Goal: Task Accomplishment & Management: Manage account settings

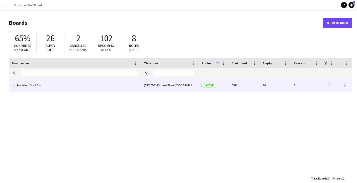
click at [65, 85] on link "Provisions Staff Board" at bounding box center [75, 85] width 126 height 14
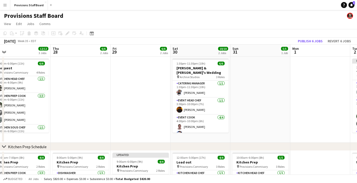
scroll to position [0, 151]
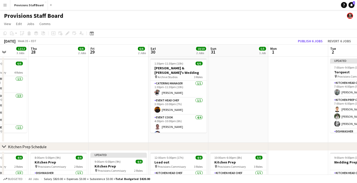
drag, startPoint x: 276, startPoint y: 51, endPoint x: 125, endPoint y: 50, distance: 151.0
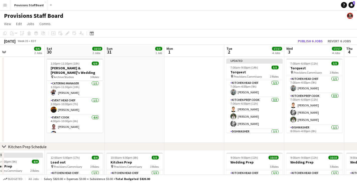
drag, startPoint x: 300, startPoint y: 53, endPoint x: 92, endPoint y: 60, distance: 208.2
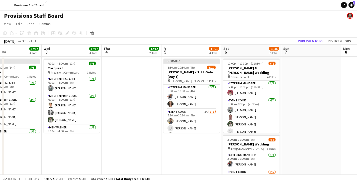
drag, startPoint x: 265, startPoint y: 54, endPoint x: 151, endPoint y: 60, distance: 113.9
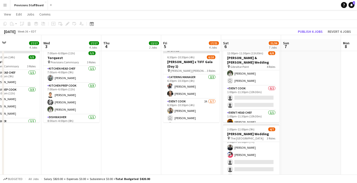
scroll to position [0, 0]
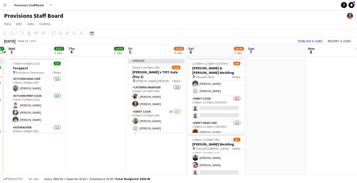
drag, startPoint x: 318, startPoint y: 49, endPoint x: 106, endPoint y: 50, distance: 212.4
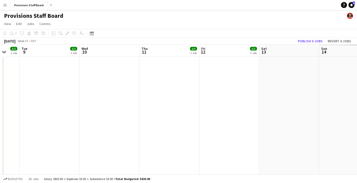
drag, startPoint x: 175, startPoint y: 52, endPoint x: 88, endPoint y: 56, distance: 87.0
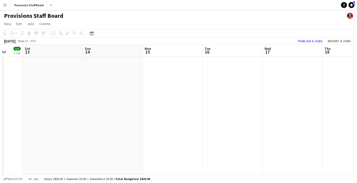
drag, startPoint x: 326, startPoint y: 53, endPoint x: 88, endPoint y: 62, distance: 237.3
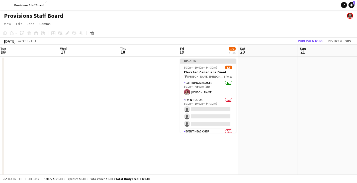
scroll to position [0, 186]
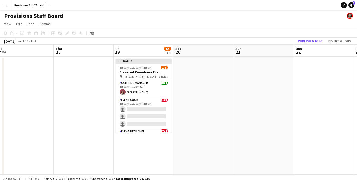
drag, startPoint x: 327, startPoint y: 50, endPoint x: 121, endPoint y: 62, distance: 207.0
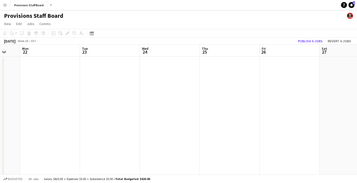
scroll to position [0, 182]
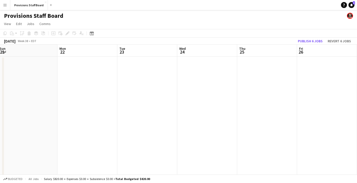
drag, startPoint x: 281, startPoint y: 53, endPoint x: 50, endPoint y: 51, distance: 230.7
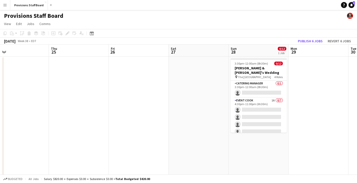
scroll to position [0, 191]
drag, startPoint x: 309, startPoint y: 52, endPoint x: 135, endPoint y: 53, distance: 173.6
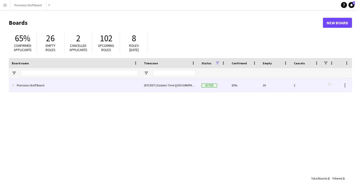
click at [192, 85] on div "(EST/EDT) Eastern Time ([GEOGRAPHIC_DATA] & [GEOGRAPHIC_DATA])" at bounding box center [170, 85] width 58 height 14
click at [140, 86] on div "Provisions Staff Board" at bounding box center [75, 85] width 132 height 14
click at [148, 85] on div "(EST/EDT) Eastern Time ([GEOGRAPHIC_DATA] & [GEOGRAPHIC_DATA])" at bounding box center [170, 85] width 58 height 14
click at [68, 89] on link "Provisions Staff Board" at bounding box center [75, 85] width 126 height 14
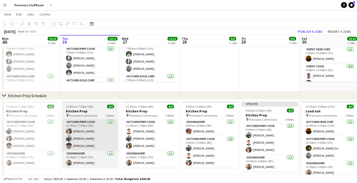
scroll to position [50, 0]
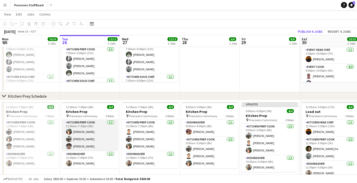
click at [69, 146] on app-user-avatar at bounding box center [69, 146] width 6 height 6
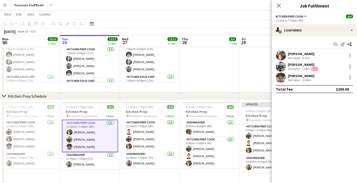
click at [282, 78] on app-user-avatar at bounding box center [280, 78] width 10 height 10
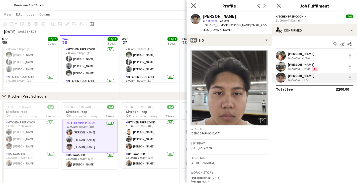
click at [192, 4] on icon at bounding box center [193, 5] width 5 height 5
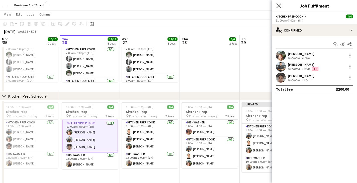
click at [276, 4] on app-icon "Close pop-in" at bounding box center [278, 5] width 7 height 7
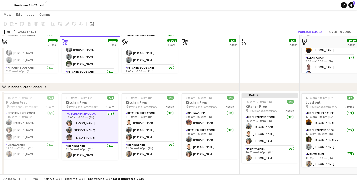
scroll to position [61, 0]
